Goal: Register for event/course

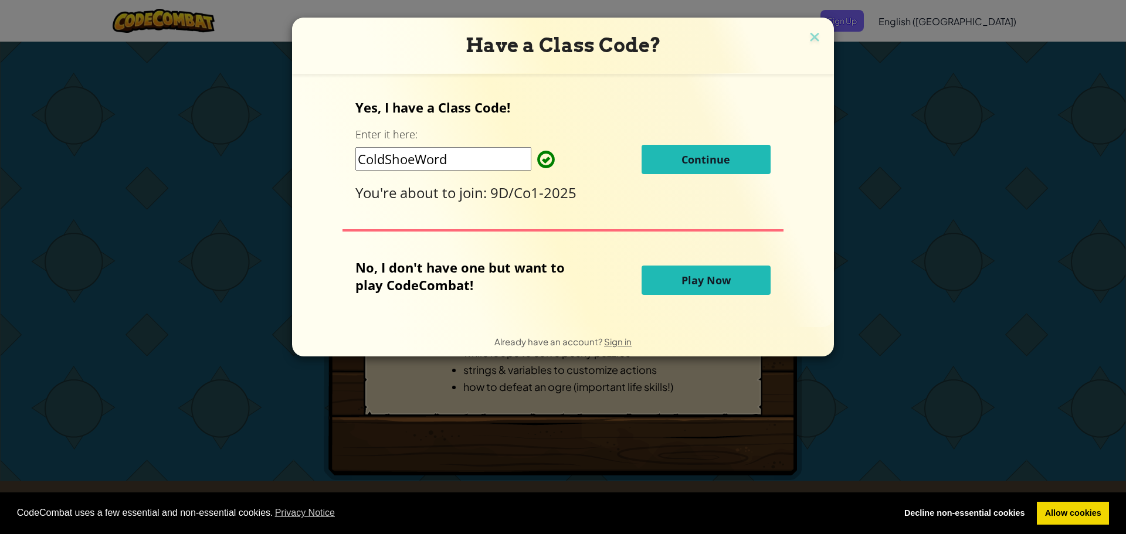
click at [492, 158] on input "ColdShoeWord" at bounding box center [444, 158] width 176 height 23
type input "C"
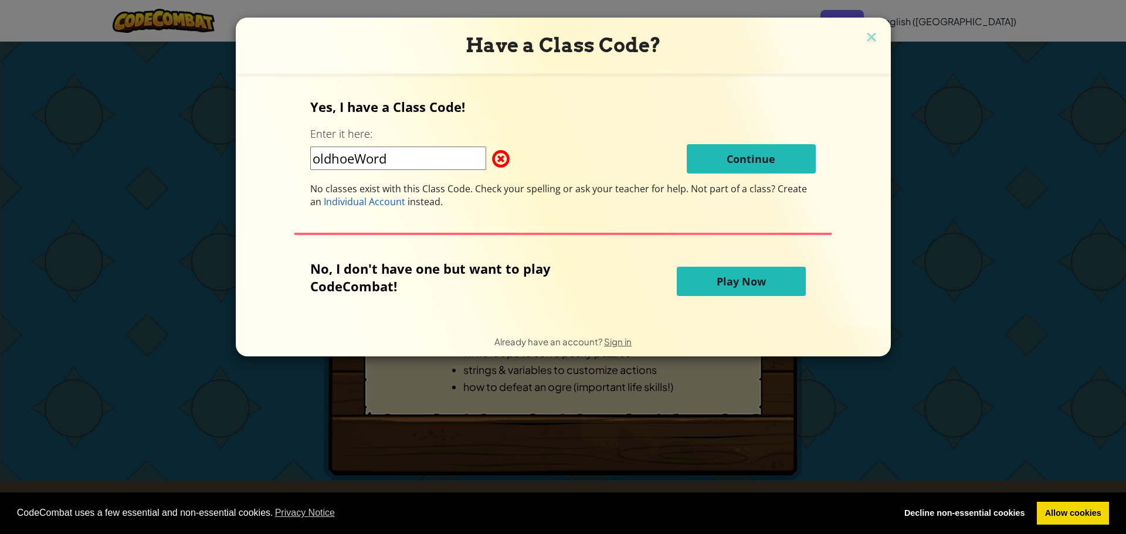
click at [314, 162] on input "oldhoeWord" at bounding box center [398, 158] width 176 height 23
click at [395, 147] on input "oldhoeWord" at bounding box center [398, 158] width 176 height 23
type input "o"
type input "c"
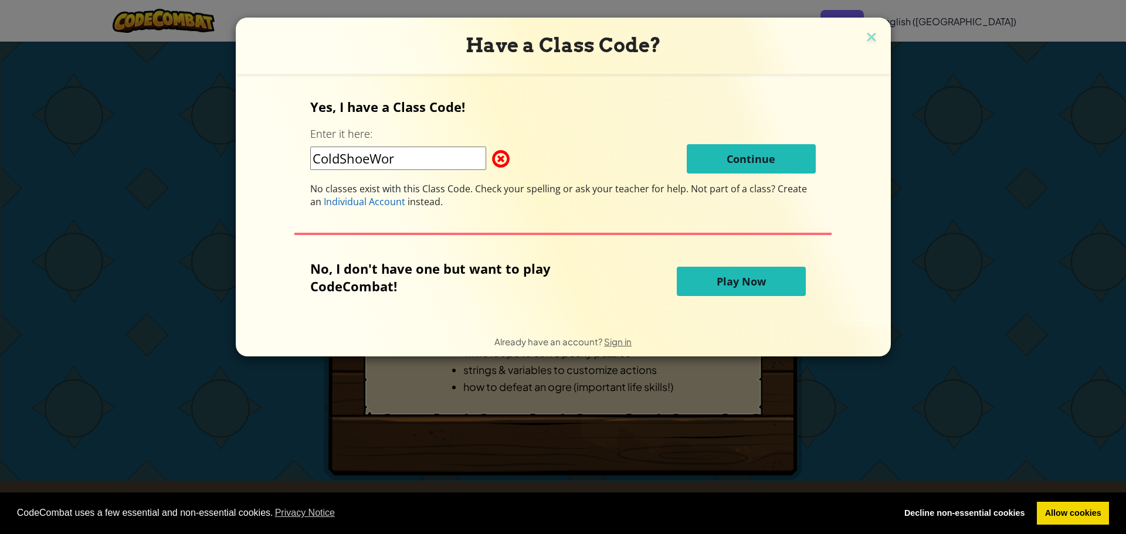
type input "ColdShoeWord"
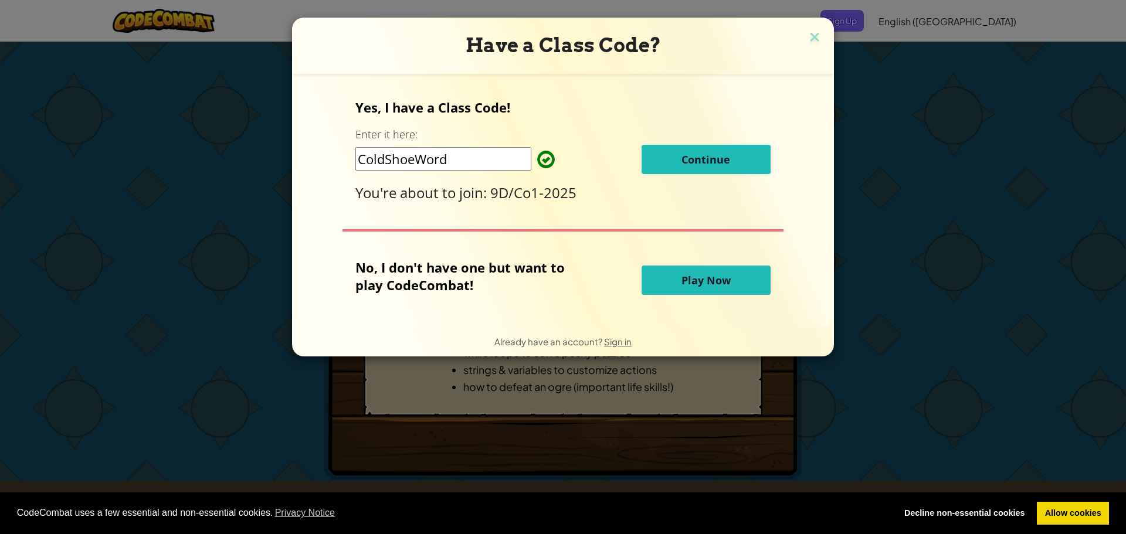
click at [545, 124] on div "Yes, I have a Class Code! Enter it here: ColdShoeWord Continue You're about to …" at bounding box center [563, 151] width 415 height 104
click at [682, 160] on span "Continue" at bounding box center [706, 160] width 49 height 14
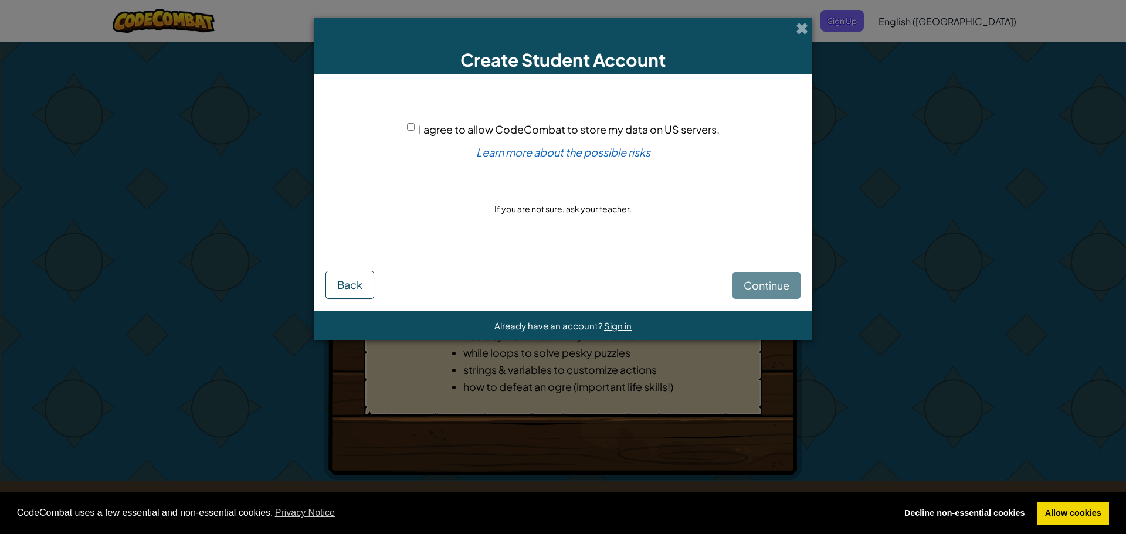
click at [427, 120] on div "I agree to allow CodeCombat to store my data on US servers. Learn more about th…" at bounding box center [563, 170] width 475 height 168
click at [414, 126] on input "I agree to allow CodeCombat to store my data on US servers." at bounding box center [411, 127] width 8 height 8
checkbox input "true"
click at [766, 287] on span "Continue" at bounding box center [767, 285] width 46 height 13
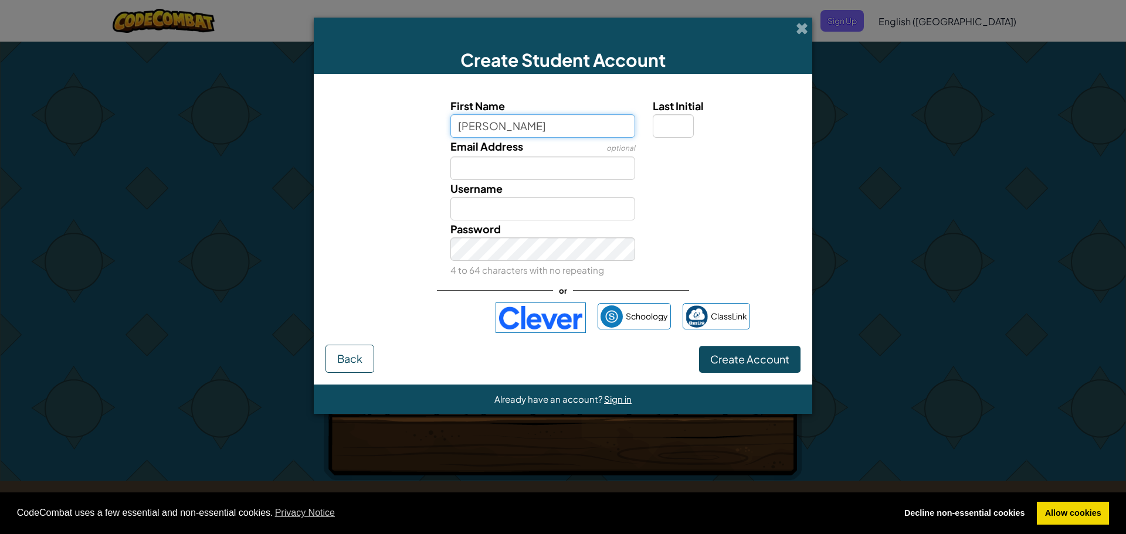
type input "[PERSON_NAME]"
drag, startPoint x: 608, startPoint y: 185, endPoint x: 614, endPoint y: 180, distance: 8.3
click at [614, 180] on div "Username [PERSON_NAME]" at bounding box center [543, 200] width 203 height 40
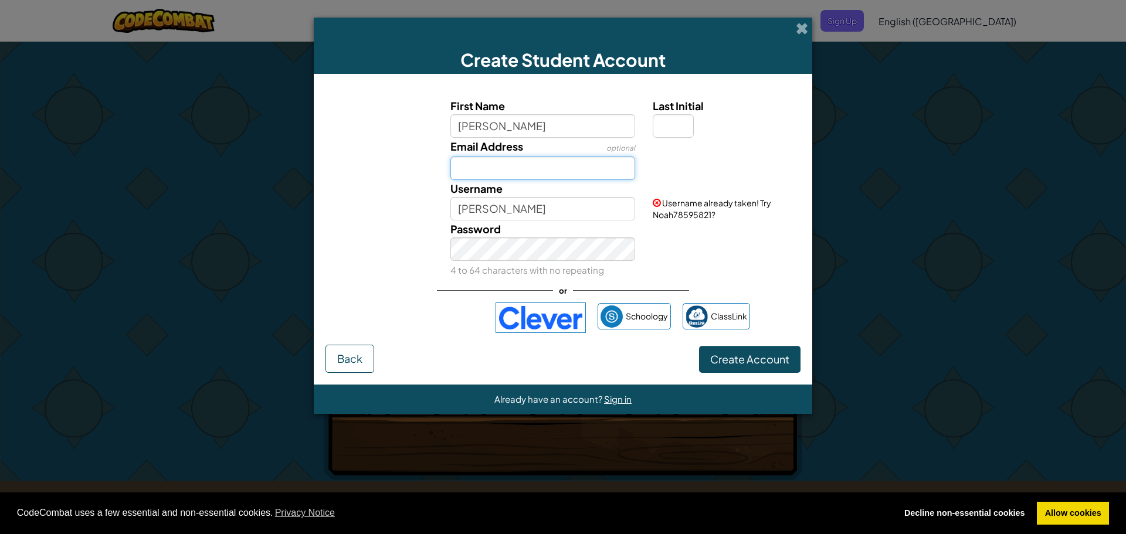
click at [619, 175] on input "Email Address" at bounding box center [543, 168] width 185 height 23
type input "[EMAIL_ADDRESS][PERSON_NAME][DOMAIN_NAME]"
click at [582, 212] on input "[PERSON_NAME]" at bounding box center [543, 208] width 185 height 23
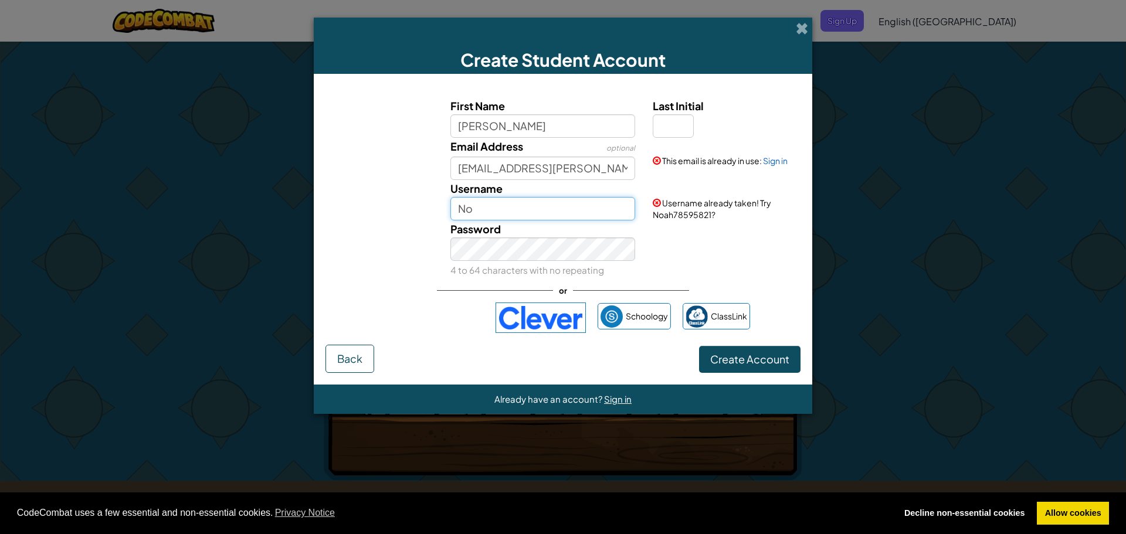
type input "N"
type input "Noah2212"
click at [682, 212] on div "Username Noah2212" at bounding box center [563, 200] width 487 height 40
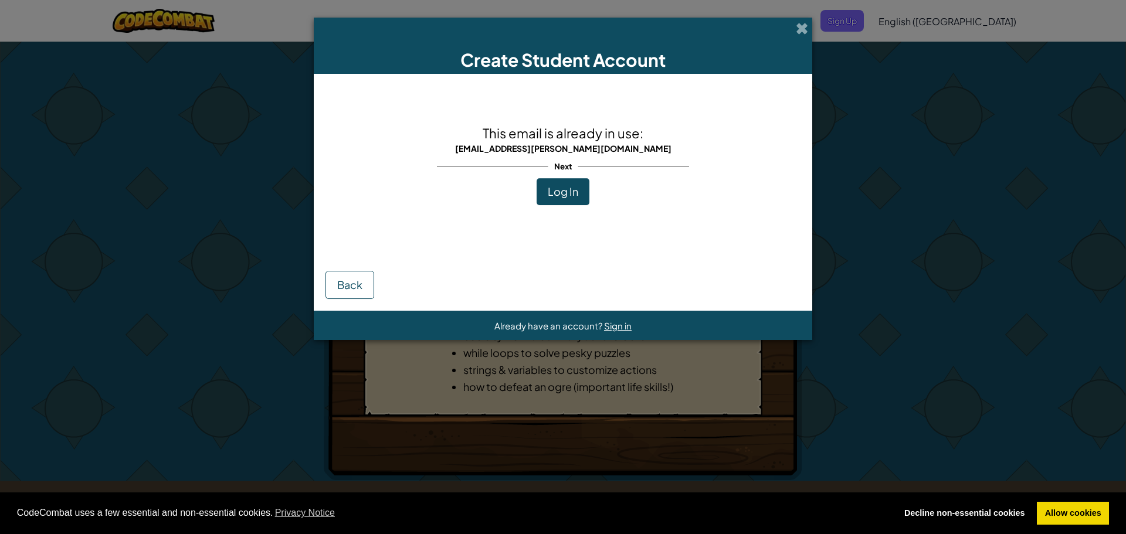
click at [554, 178] on div "Next" at bounding box center [563, 166] width 252 height 24
click at [559, 194] on span "Log In" at bounding box center [563, 191] width 31 height 13
